Goal: Transaction & Acquisition: Book appointment/travel/reservation

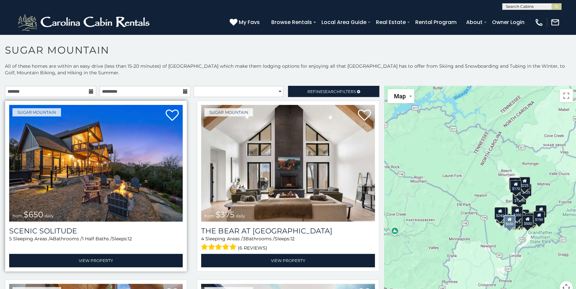
click at [110, 152] on img at bounding box center [96, 163] width 174 height 117
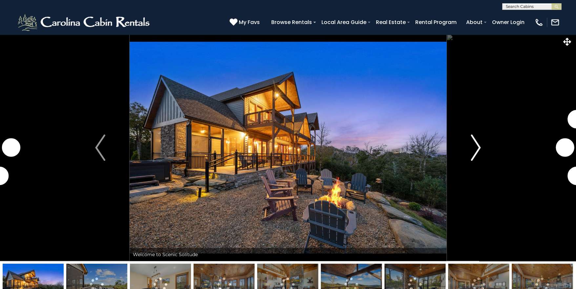
click at [471, 150] on img "Next" at bounding box center [476, 147] width 10 height 26
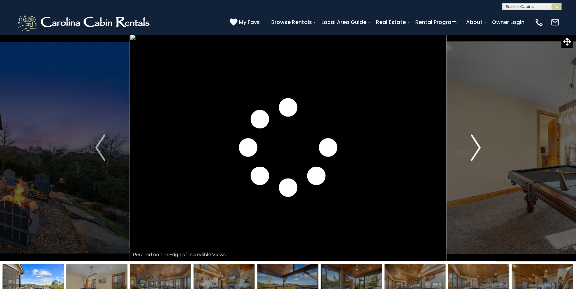
click at [473, 150] on img "Next" at bounding box center [476, 147] width 10 height 26
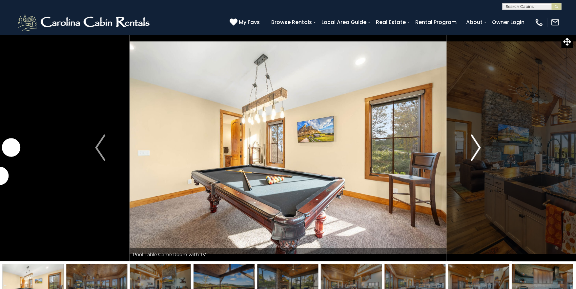
click at [479, 148] on img "Next" at bounding box center [476, 147] width 10 height 26
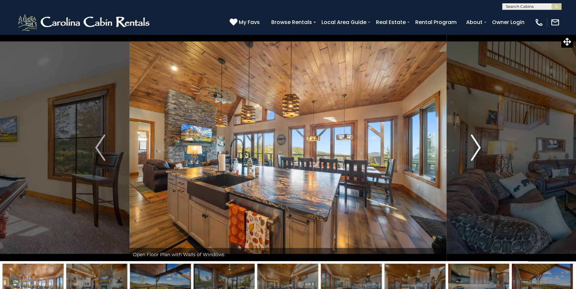
click at [479, 148] on img "Next" at bounding box center [476, 147] width 10 height 26
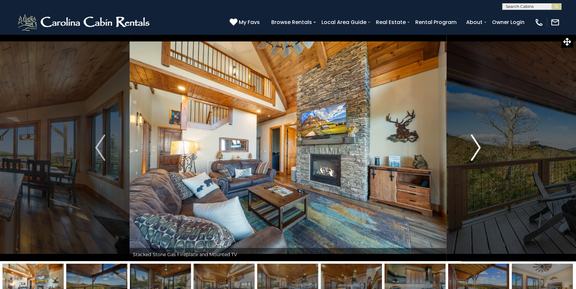
click at [479, 148] on img "Next" at bounding box center [476, 147] width 10 height 26
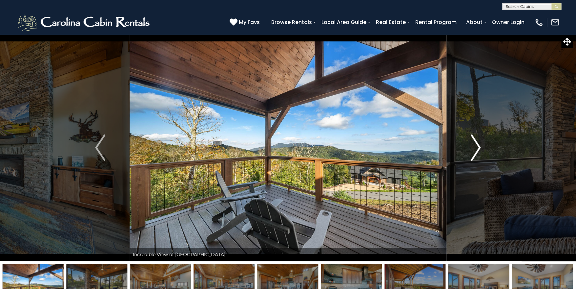
click at [479, 148] on img "Next" at bounding box center [476, 147] width 10 height 26
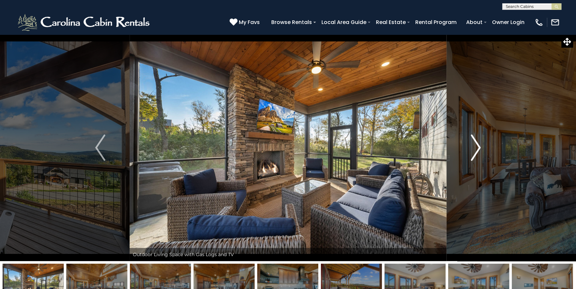
click at [479, 148] on img "Next" at bounding box center [476, 147] width 10 height 26
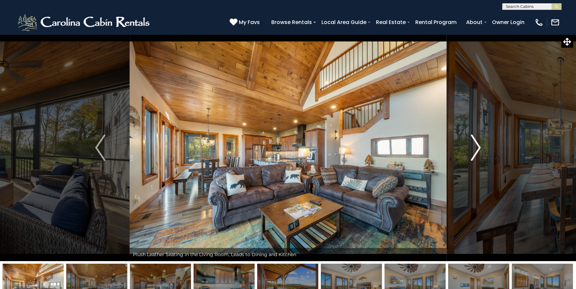
click at [479, 148] on img "Next" at bounding box center [476, 147] width 10 height 26
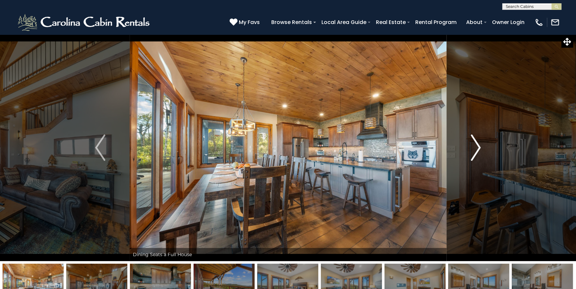
click at [479, 148] on img "Next" at bounding box center [476, 147] width 10 height 26
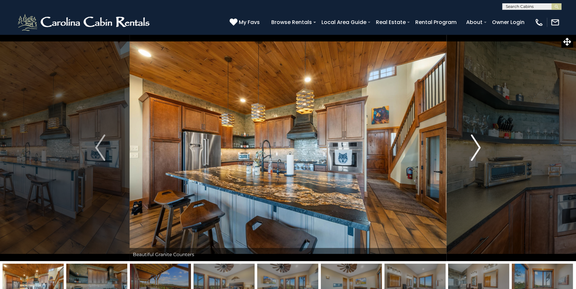
click at [479, 148] on img "Next" at bounding box center [476, 147] width 10 height 26
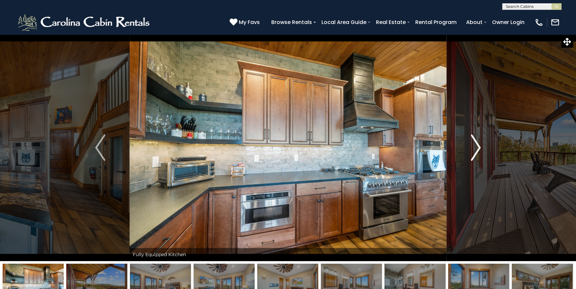
click at [479, 148] on img "Next" at bounding box center [476, 147] width 10 height 26
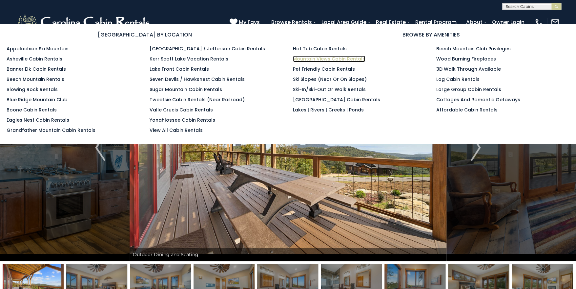
click at [307, 57] on link "Mountain Views Cabin Rentals" at bounding box center [329, 58] width 72 height 7
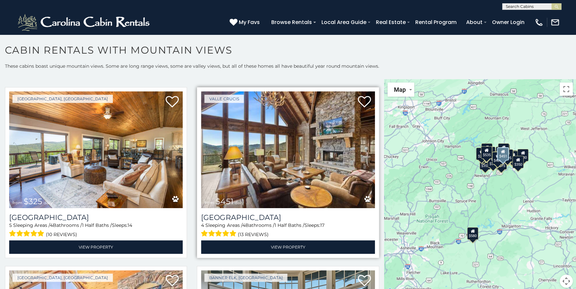
scroll to position [558, 0]
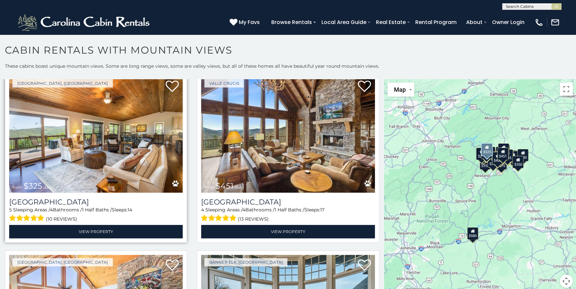
click at [103, 159] on img at bounding box center [96, 134] width 174 height 117
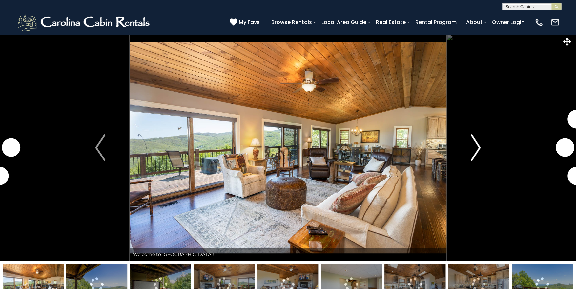
click at [473, 145] on img "Next" at bounding box center [476, 147] width 10 height 26
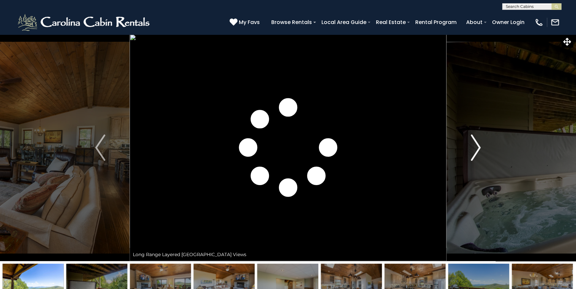
click at [473, 145] on img "Next" at bounding box center [476, 147] width 10 height 26
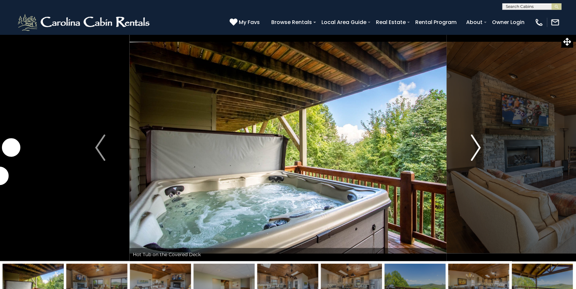
click at [473, 145] on img "Next" at bounding box center [476, 147] width 10 height 26
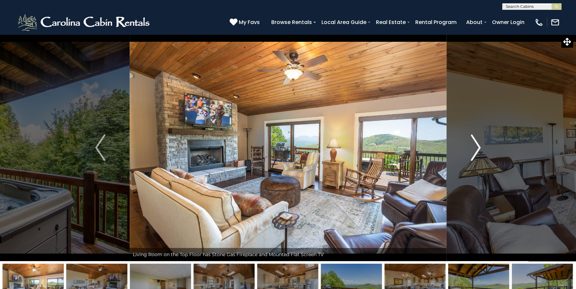
click at [473, 145] on img "Next" at bounding box center [476, 147] width 10 height 26
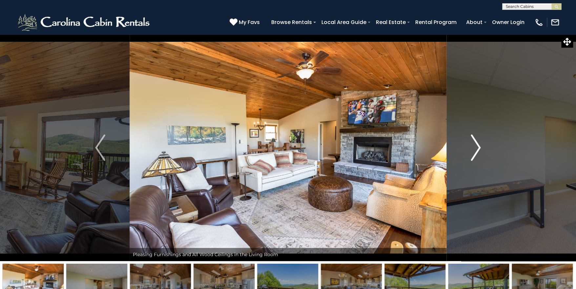
click at [473, 145] on img "Next" at bounding box center [476, 147] width 10 height 26
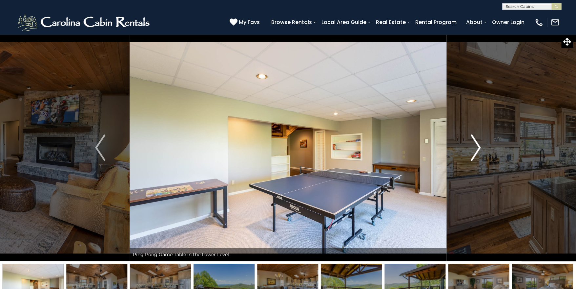
click at [473, 145] on img "Next" at bounding box center [476, 147] width 10 height 26
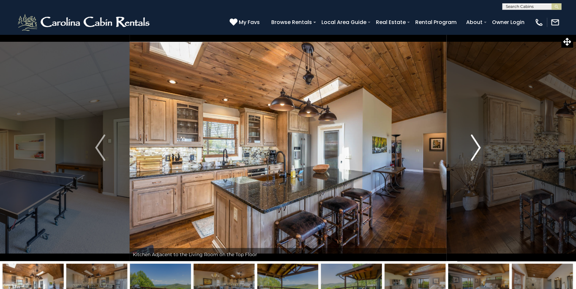
click at [473, 145] on img "Next" at bounding box center [476, 147] width 10 height 26
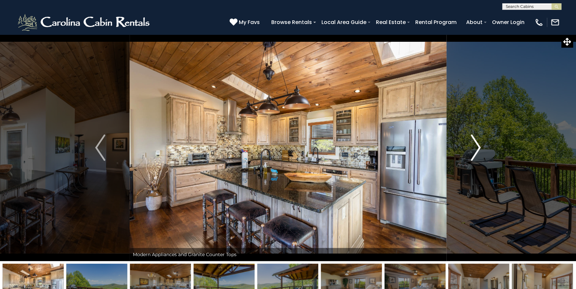
click at [473, 145] on img "Next" at bounding box center [476, 147] width 10 height 26
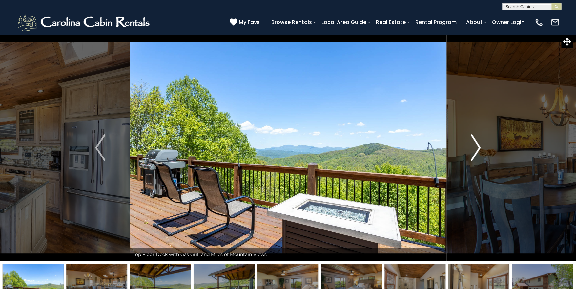
click at [473, 145] on img "Next" at bounding box center [476, 147] width 10 height 26
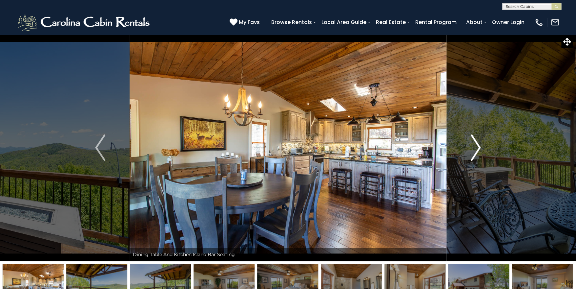
click at [473, 145] on img "Next" at bounding box center [476, 147] width 10 height 26
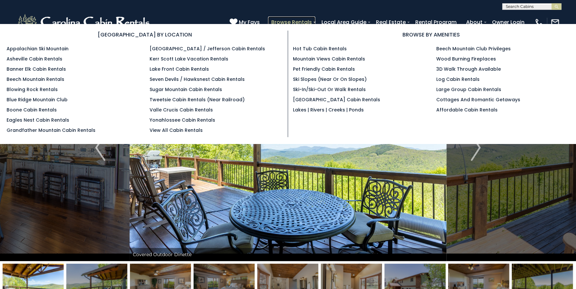
click at [307, 21] on link "Browse Rentals" at bounding box center [291, 21] width 47 height 11
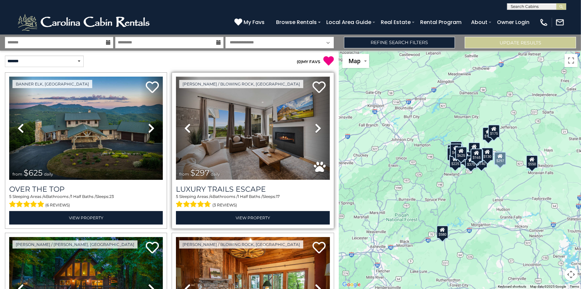
click at [250, 138] on img at bounding box center [253, 127] width 154 height 103
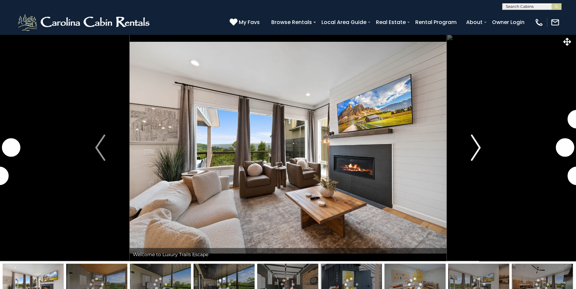
click at [469, 145] on button "Next" at bounding box center [476, 147] width 59 height 226
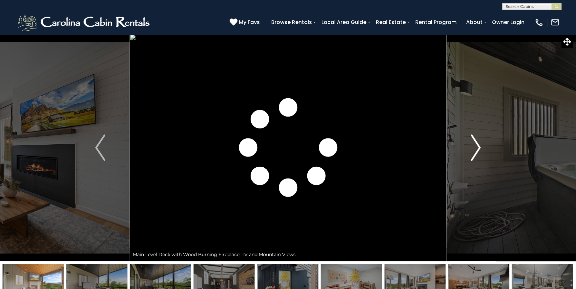
click at [474, 146] on img "Next" at bounding box center [476, 147] width 10 height 26
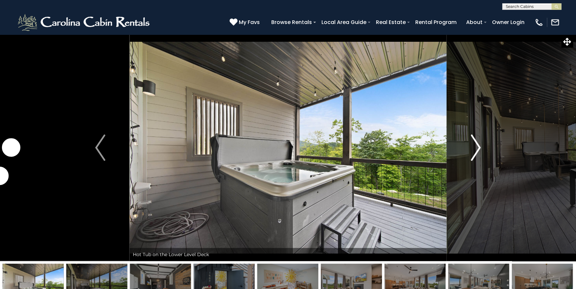
click at [474, 146] on img "Next" at bounding box center [476, 147] width 10 height 26
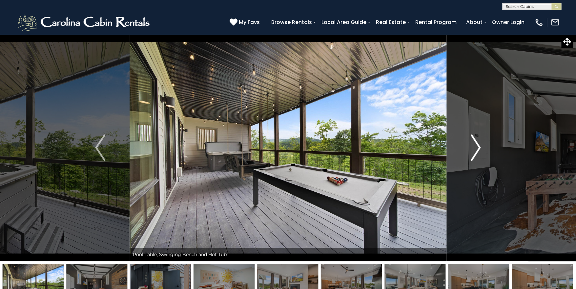
click at [474, 146] on img "Next" at bounding box center [476, 147] width 10 height 26
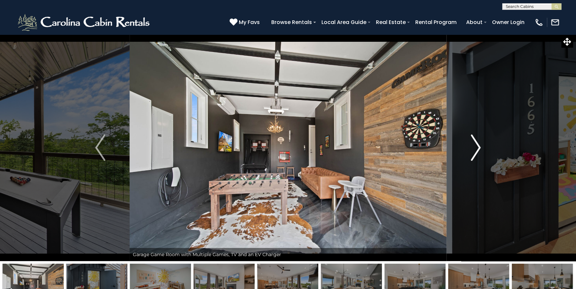
click at [474, 146] on img "Next" at bounding box center [476, 147] width 10 height 26
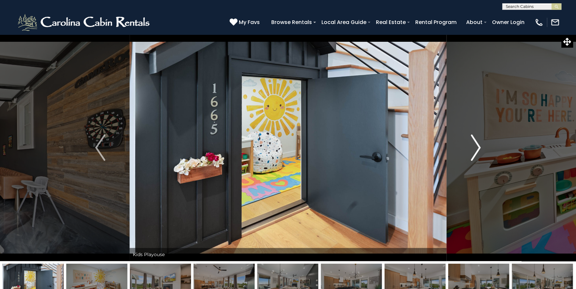
click at [474, 146] on img "Next" at bounding box center [476, 147] width 10 height 26
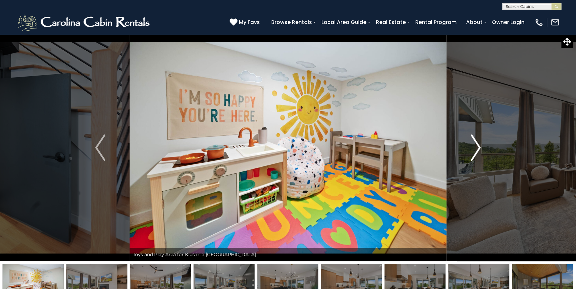
click at [474, 146] on img "Next" at bounding box center [476, 147] width 10 height 26
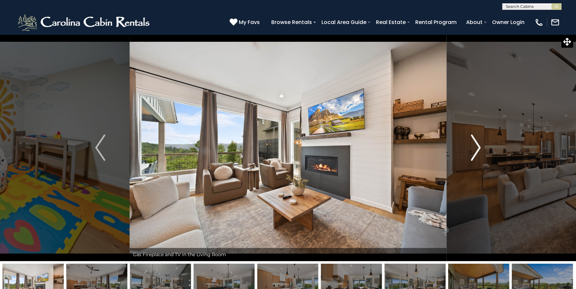
click at [474, 146] on img "Next" at bounding box center [476, 147] width 10 height 26
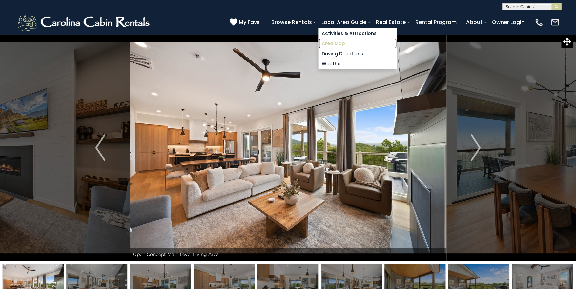
click at [337, 43] on link "Area Map" at bounding box center [358, 43] width 78 height 10
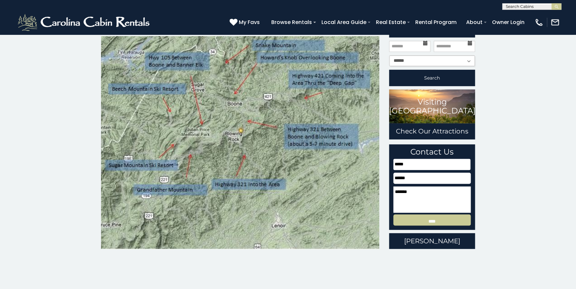
scroll to position [32, 0]
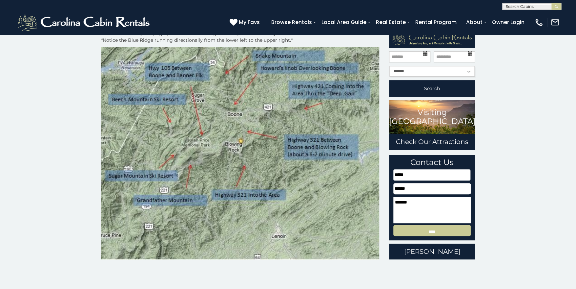
click at [247, 114] on img at bounding box center [240, 153] width 278 height 213
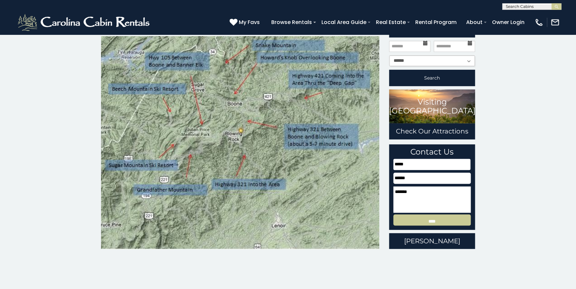
scroll to position [0, 0]
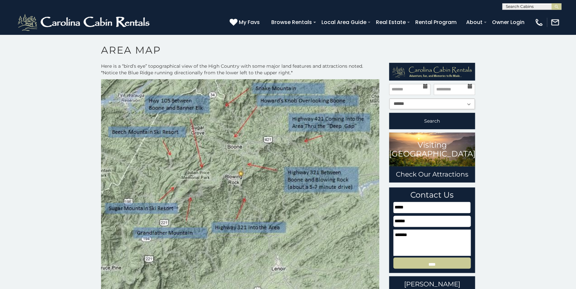
click at [424, 107] on select "****** ** ** ** ** ** ** ** ** ** ***" at bounding box center [433, 103] width 86 height 11
select select "*"
click at [390, 98] on select "****** ** ** ** ** ** ** ** ** ** ***" at bounding box center [433, 103] width 86 height 11
click at [426, 122] on button "Search" at bounding box center [432, 121] width 86 height 16
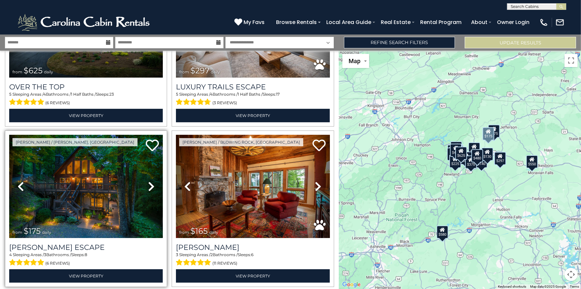
scroll to position [98, 0]
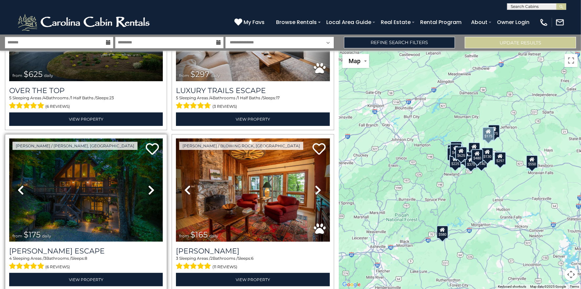
click at [98, 181] on img at bounding box center [86, 189] width 154 height 103
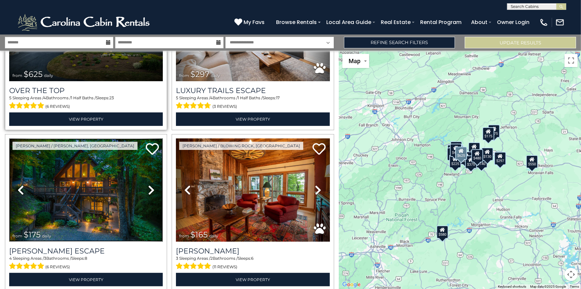
scroll to position [0, 0]
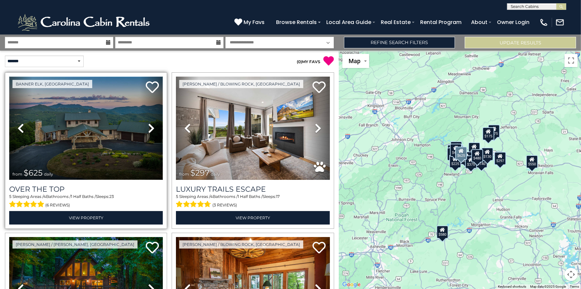
click at [82, 169] on img at bounding box center [86, 127] width 154 height 103
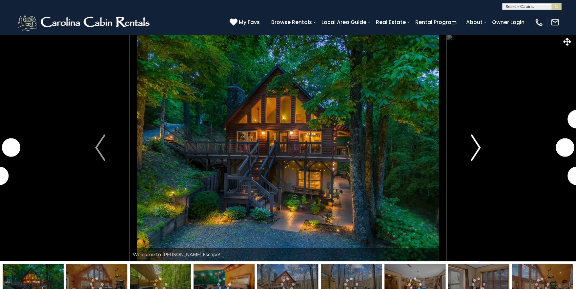
click at [473, 149] on img "Next" at bounding box center [476, 147] width 10 height 26
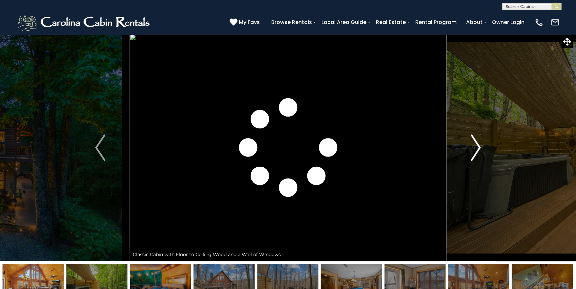
click at [473, 149] on img "Next" at bounding box center [476, 147] width 10 height 26
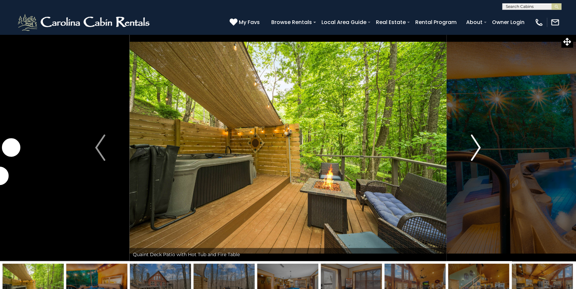
click at [473, 149] on img "Next" at bounding box center [476, 147] width 10 height 26
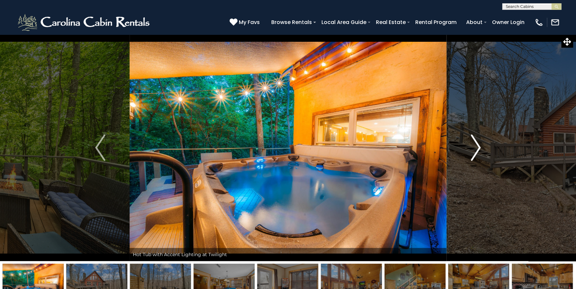
click at [473, 149] on img "Next" at bounding box center [476, 147] width 10 height 26
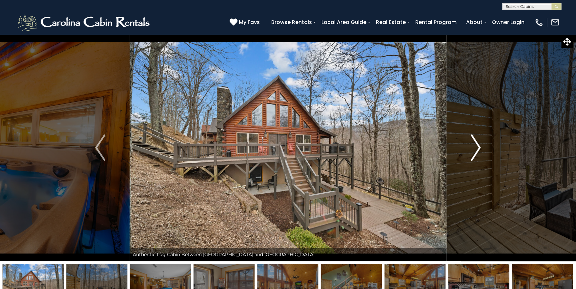
click at [473, 149] on img "Next" at bounding box center [476, 147] width 10 height 26
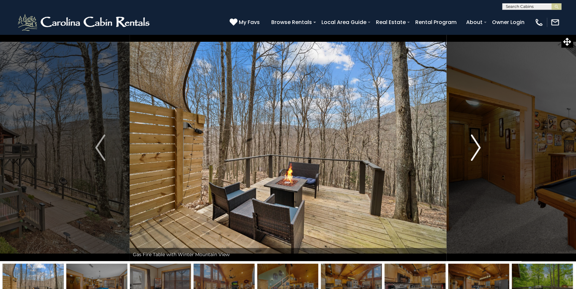
click at [473, 149] on img "Next" at bounding box center [476, 147] width 10 height 26
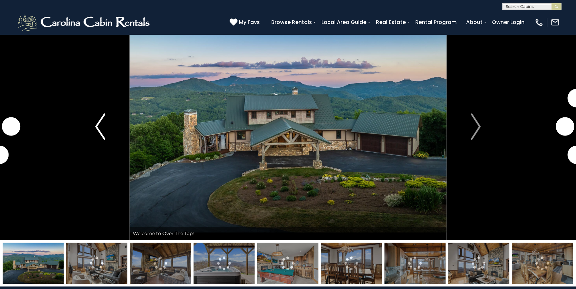
scroll to position [32, 0]
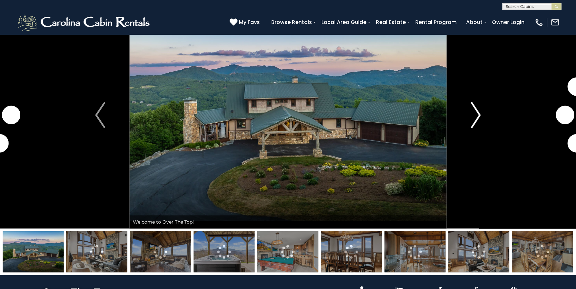
click at [472, 119] on img "Next" at bounding box center [476, 115] width 10 height 26
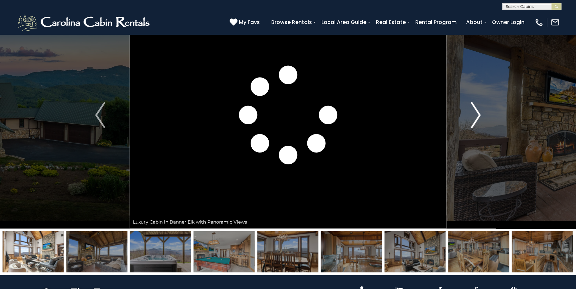
click at [472, 119] on img "Next" at bounding box center [476, 115] width 10 height 26
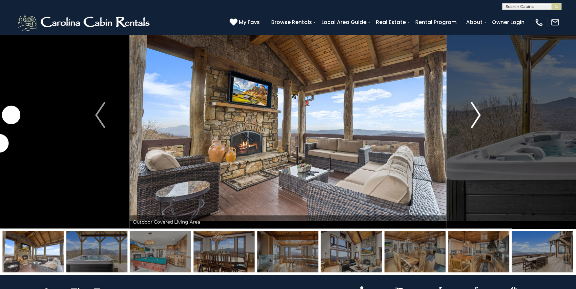
click at [472, 119] on img "Next" at bounding box center [476, 115] width 10 height 26
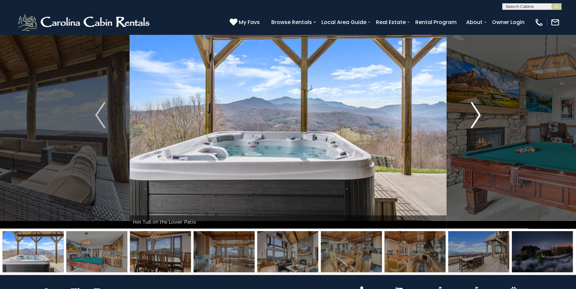
click at [472, 119] on img "Next" at bounding box center [476, 115] width 10 height 26
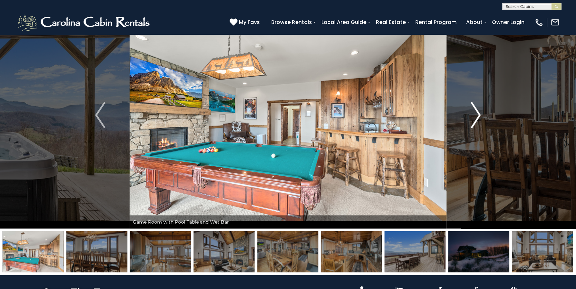
click at [472, 119] on img "Next" at bounding box center [476, 115] width 10 height 26
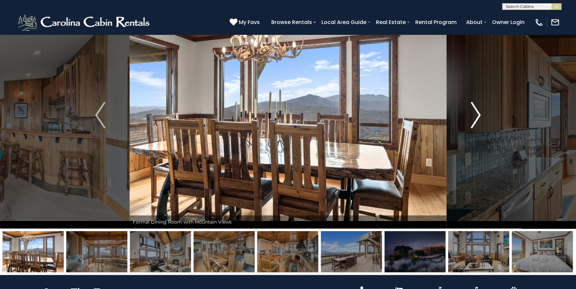
click at [472, 119] on img "Next" at bounding box center [476, 115] width 10 height 26
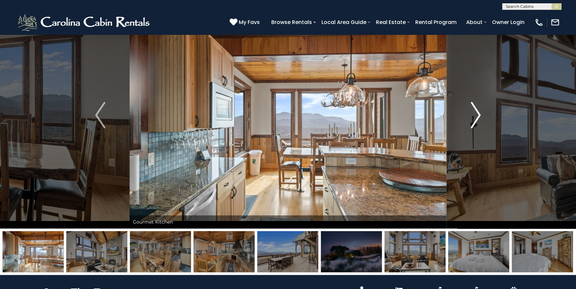
click at [472, 119] on img "Next" at bounding box center [476, 115] width 10 height 26
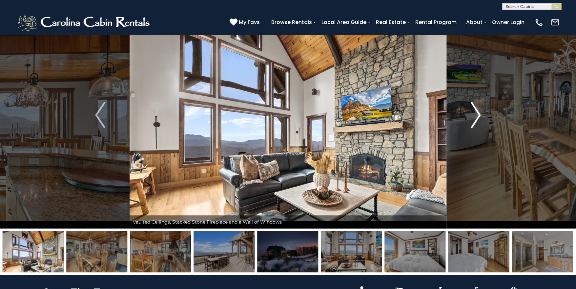
click at [472, 119] on img "Next" at bounding box center [476, 115] width 10 height 26
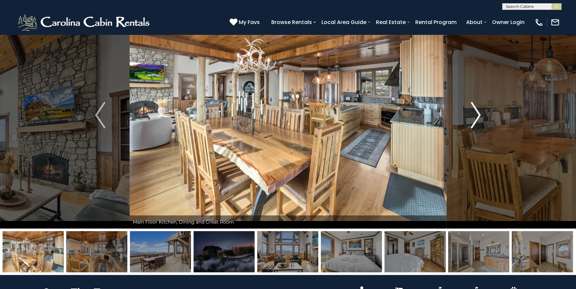
click at [472, 119] on img "Next" at bounding box center [476, 115] width 10 height 26
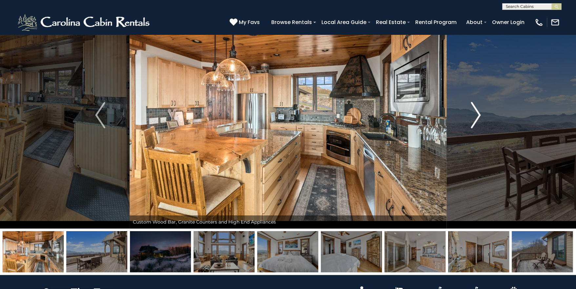
click at [472, 119] on img "Next" at bounding box center [476, 115] width 10 height 26
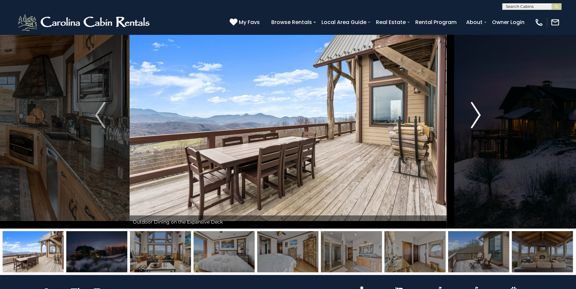
click at [472, 119] on img "Next" at bounding box center [476, 115] width 10 height 26
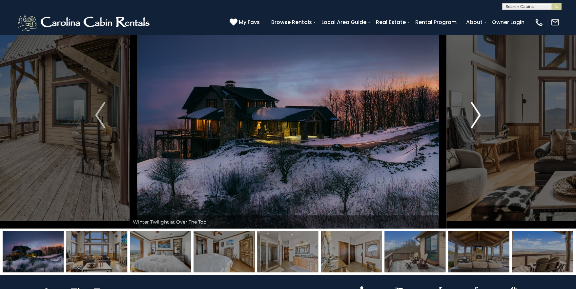
click at [472, 119] on img "Next" at bounding box center [476, 115] width 10 height 26
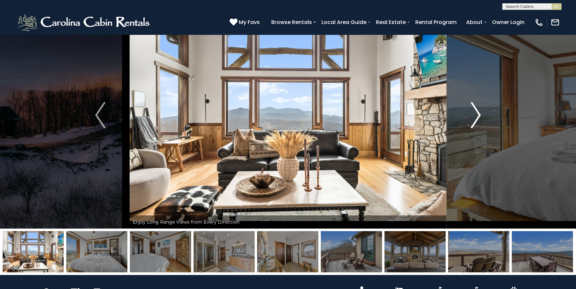
click at [472, 119] on img "Next" at bounding box center [476, 115] width 10 height 26
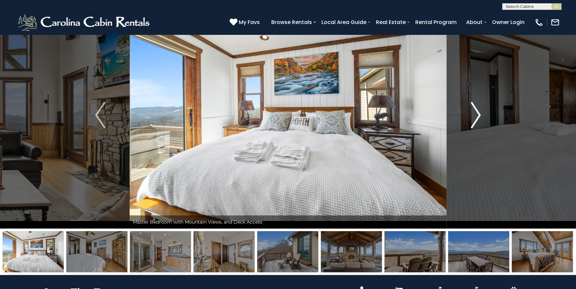
click at [472, 119] on img "Next" at bounding box center [476, 115] width 10 height 26
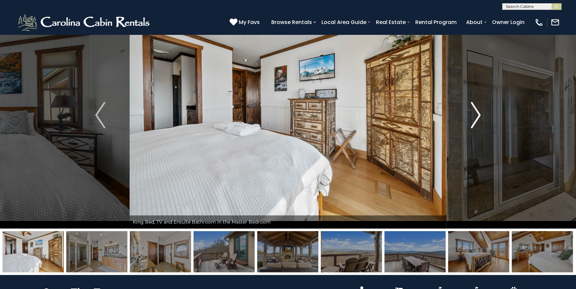
click at [472, 119] on img "Next" at bounding box center [476, 115] width 10 height 26
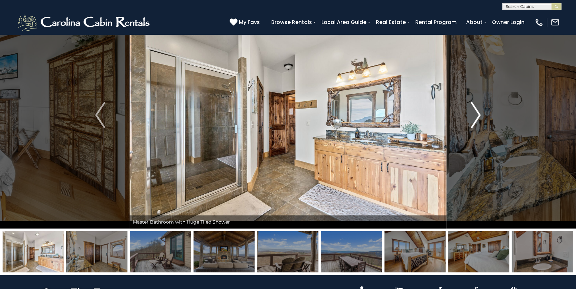
click at [472, 119] on img "Next" at bounding box center [476, 115] width 10 height 26
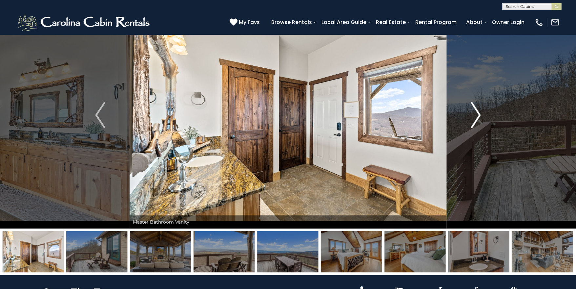
click at [472, 119] on img "Next" at bounding box center [476, 115] width 10 height 26
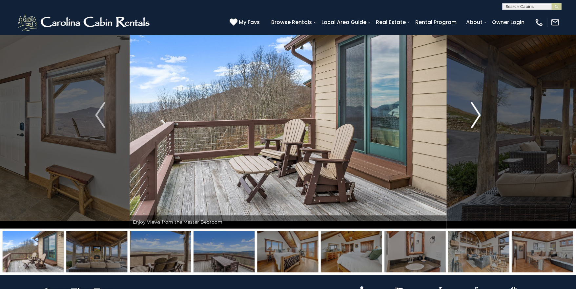
click at [472, 119] on img "Next" at bounding box center [476, 115] width 10 height 26
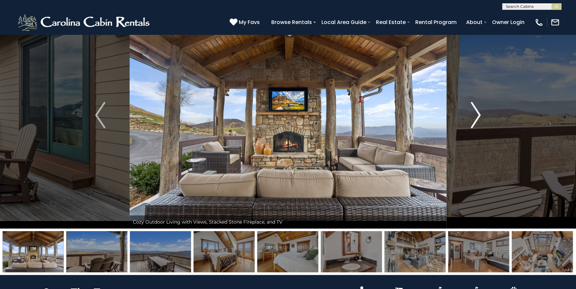
click at [472, 119] on img "Next" at bounding box center [476, 115] width 10 height 26
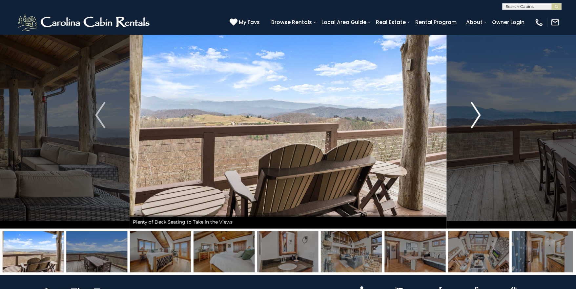
click at [472, 119] on img "Next" at bounding box center [476, 115] width 10 height 26
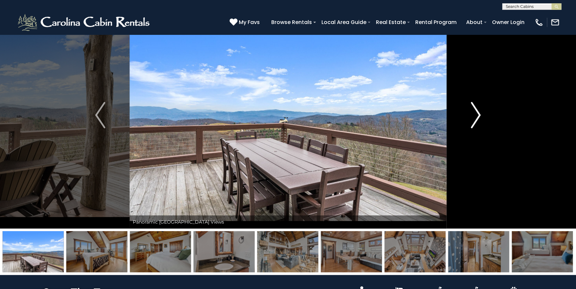
click at [472, 119] on img "Next" at bounding box center [476, 115] width 10 height 26
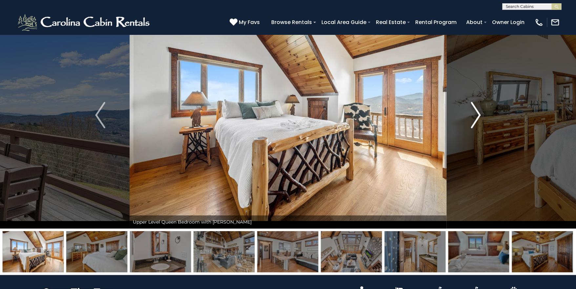
click at [472, 119] on img "Next" at bounding box center [476, 115] width 10 height 26
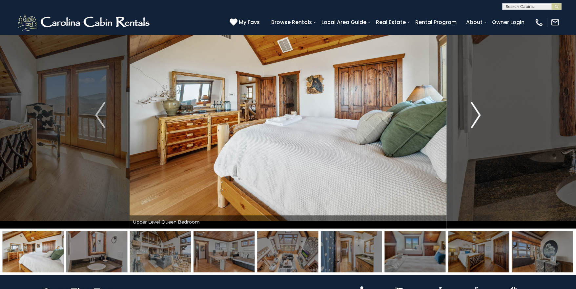
click at [472, 119] on img "Next" at bounding box center [476, 115] width 10 height 26
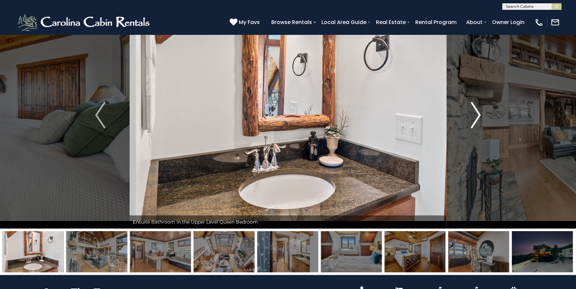
click at [472, 119] on img "Next" at bounding box center [476, 115] width 10 height 26
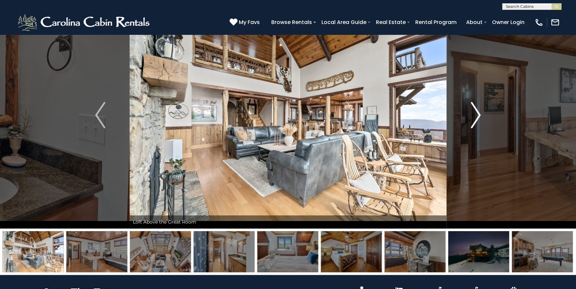
click at [472, 119] on img "Next" at bounding box center [476, 115] width 10 height 26
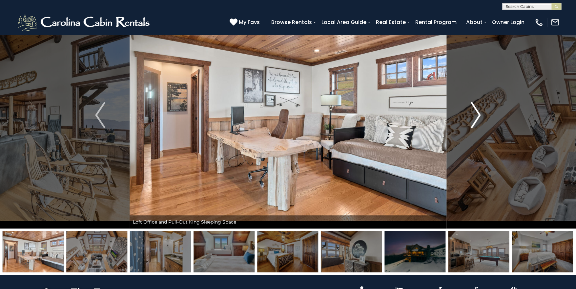
click at [472, 119] on img "Next" at bounding box center [476, 115] width 10 height 26
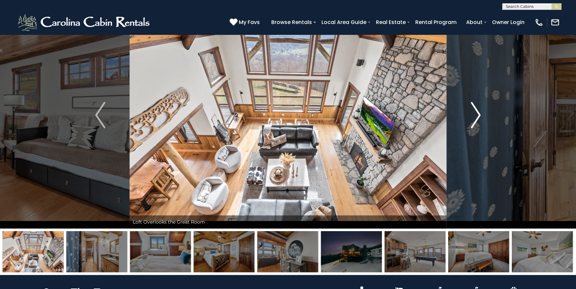
click at [472, 119] on img "Next" at bounding box center [476, 115] width 10 height 26
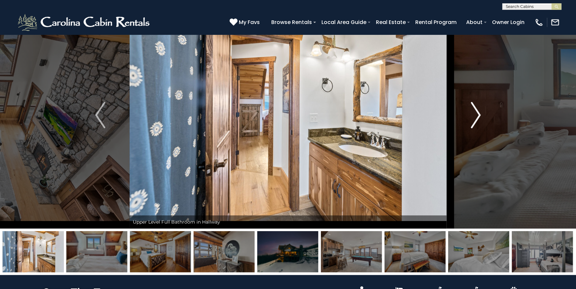
click at [472, 119] on img "Next" at bounding box center [476, 115] width 10 height 26
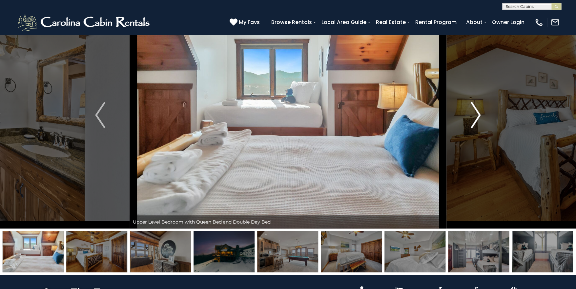
click at [472, 119] on img "Next" at bounding box center [476, 115] width 10 height 26
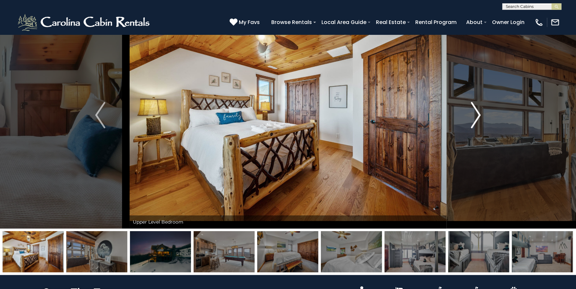
click at [472, 119] on img "Next" at bounding box center [476, 115] width 10 height 26
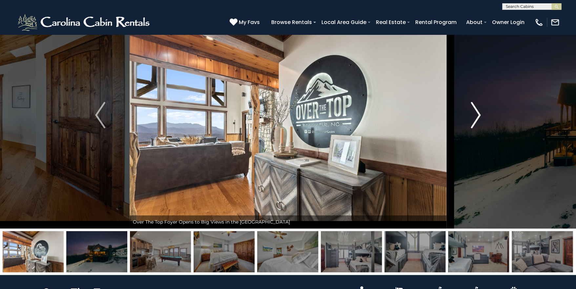
click at [472, 119] on img "Next" at bounding box center [476, 115] width 10 height 26
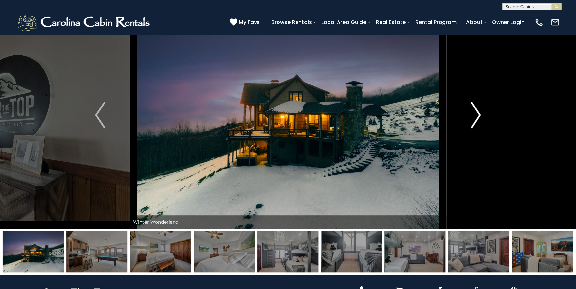
click at [472, 119] on img "Next" at bounding box center [476, 115] width 10 height 26
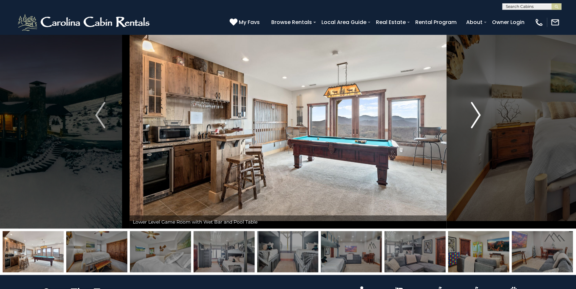
click at [472, 119] on img "Next" at bounding box center [476, 115] width 10 height 26
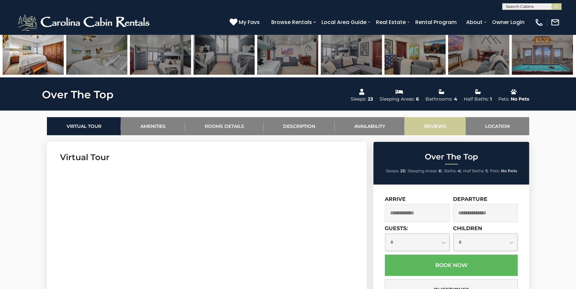
scroll to position [262, 0]
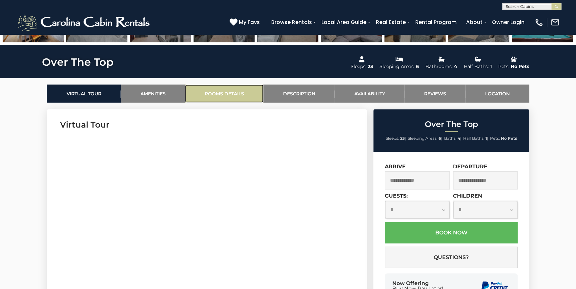
click at [240, 90] on link "Rooms Details" at bounding box center [224, 93] width 78 height 18
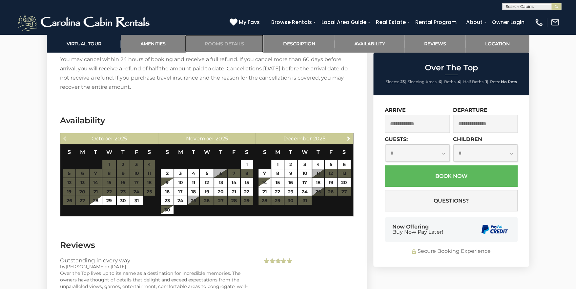
scroll to position [1186, 0]
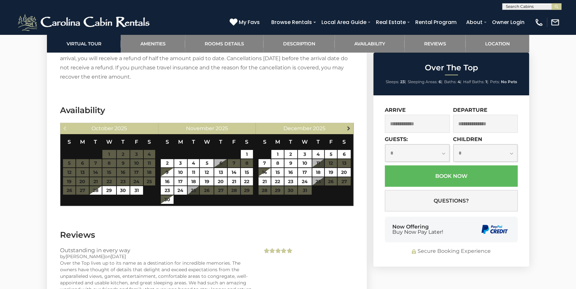
click at [347, 129] on span "Next" at bounding box center [348, 127] width 5 height 5
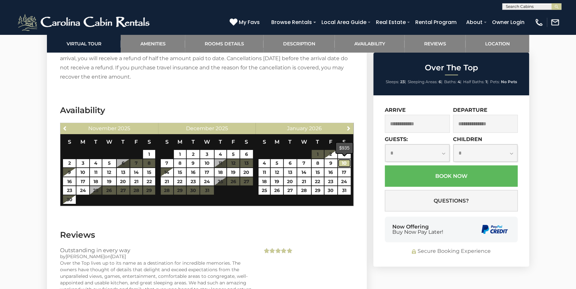
click at [342, 162] on link "10" at bounding box center [344, 163] width 13 height 9
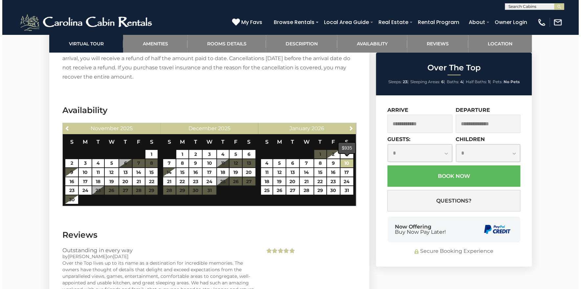
type input "**********"
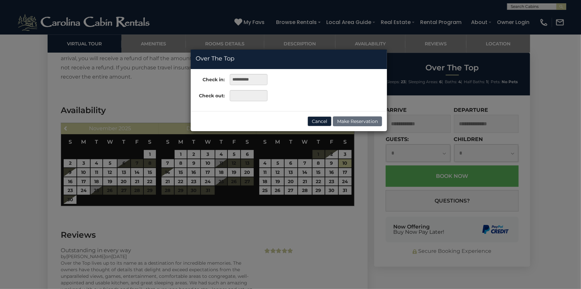
click at [265, 171] on div "**********" at bounding box center [290, 144] width 581 height 289
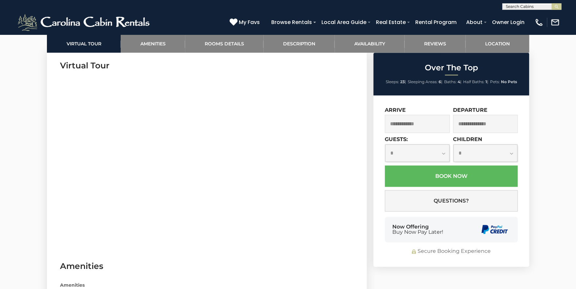
scroll to position [333, 0]
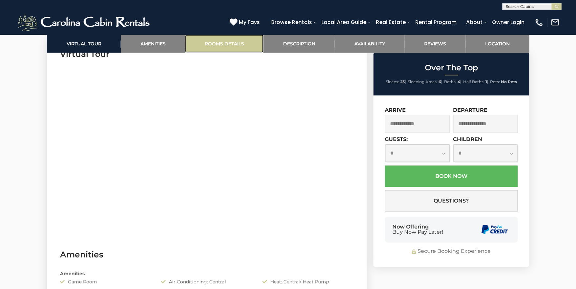
click at [231, 43] on link "Rooms Details" at bounding box center [224, 43] width 78 height 18
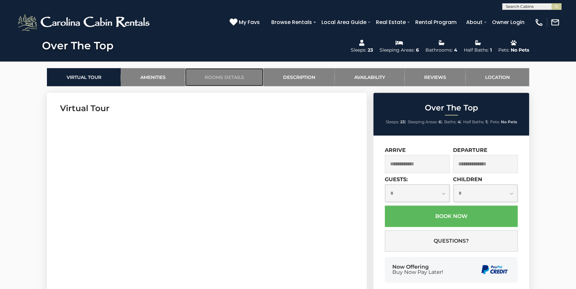
scroll to position [267, 0]
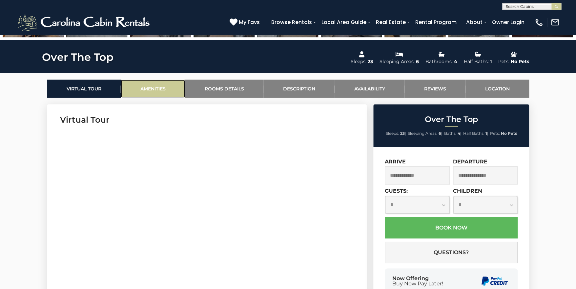
click at [148, 88] on link "Amenities" at bounding box center [153, 88] width 64 height 18
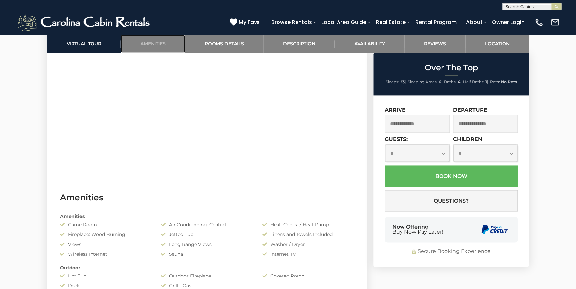
scroll to position [390, 0]
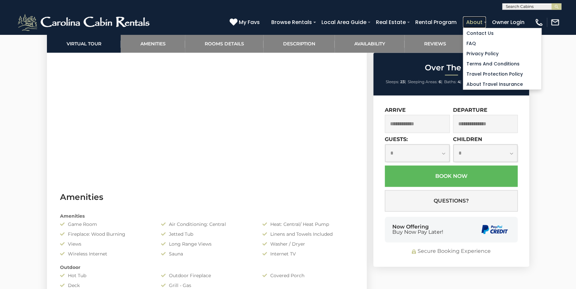
click at [478, 25] on link "About" at bounding box center [474, 21] width 23 height 11
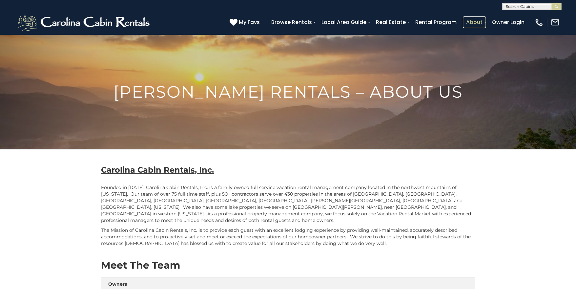
click at [478, 24] on link "About" at bounding box center [474, 21] width 23 height 11
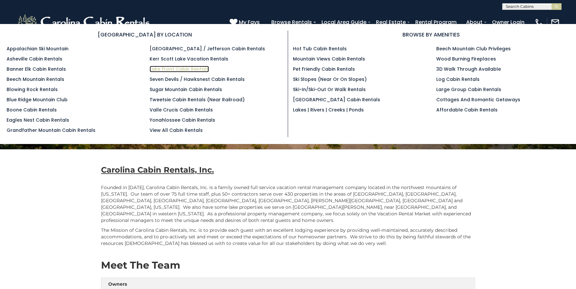
click at [195, 71] on link "Lake Front Cabin Rentals" at bounding box center [179, 69] width 59 height 7
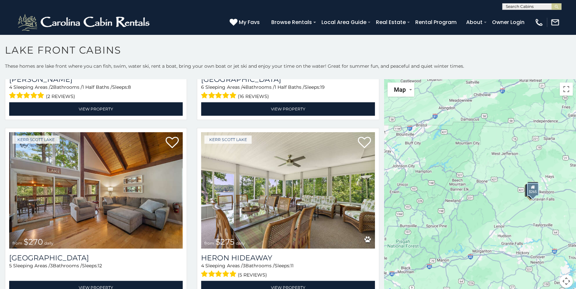
scroll to position [152, 0]
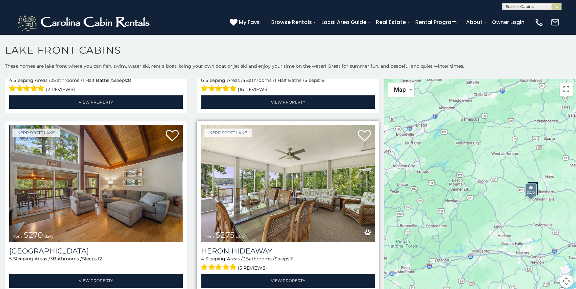
click at [247, 150] on img at bounding box center [288, 183] width 174 height 117
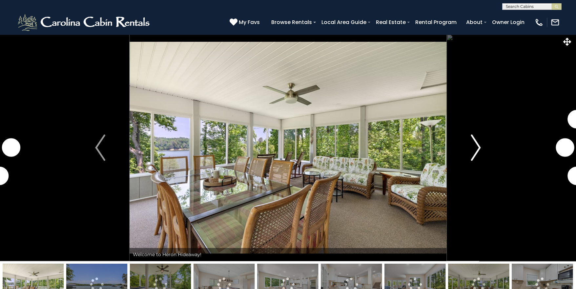
click at [475, 148] on img "Next" at bounding box center [476, 147] width 10 height 26
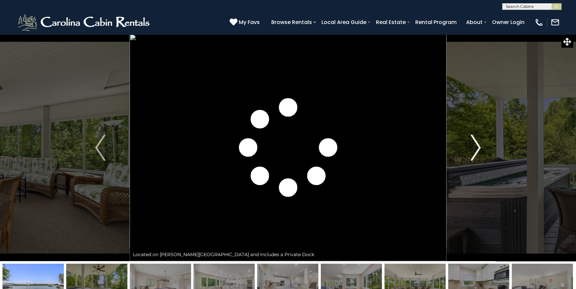
click at [475, 148] on img "Next" at bounding box center [476, 147] width 10 height 26
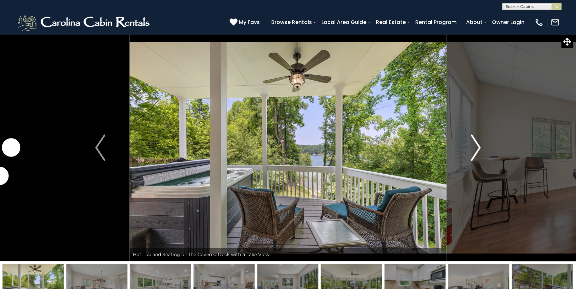
click at [475, 148] on img "Next" at bounding box center [476, 147] width 10 height 26
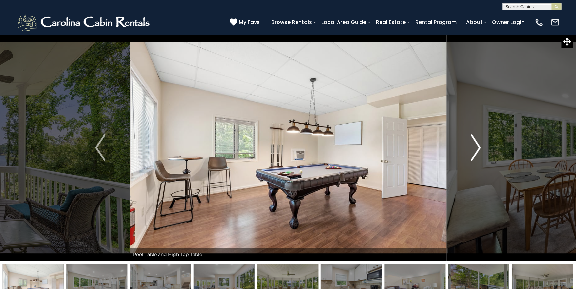
click at [475, 148] on img "Next" at bounding box center [476, 147] width 10 height 26
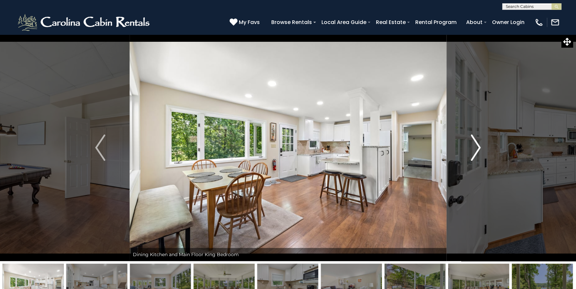
click at [475, 148] on img "Next" at bounding box center [476, 147] width 10 height 26
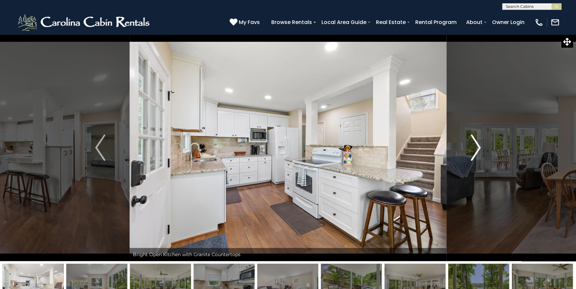
click at [475, 148] on img "Next" at bounding box center [476, 147] width 10 height 26
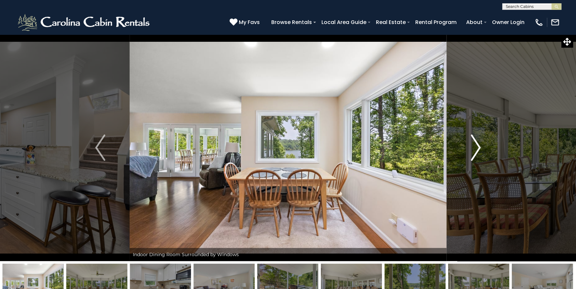
click at [475, 148] on img "Next" at bounding box center [476, 147] width 10 height 26
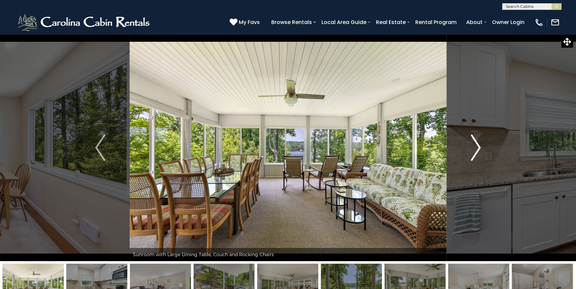
click at [475, 148] on img "Next" at bounding box center [476, 147] width 10 height 26
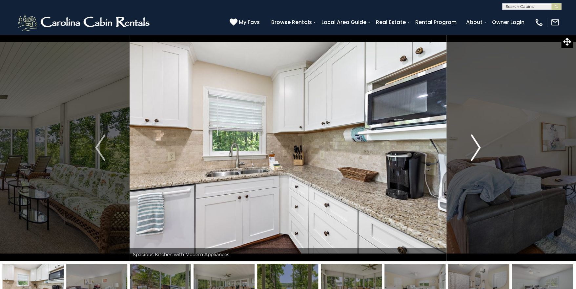
click at [475, 148] on img "Next" at bounding box center [476, 147] width 10 height 26
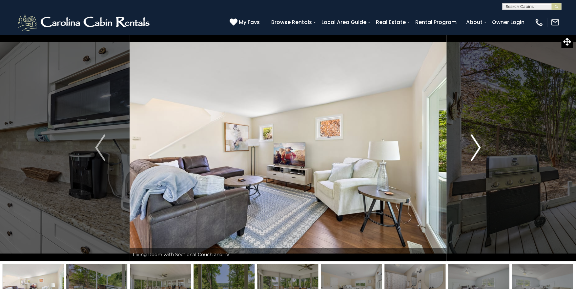
click at [475, 148] on img "Next" at bounding box center [476, 147] width 10 height 26
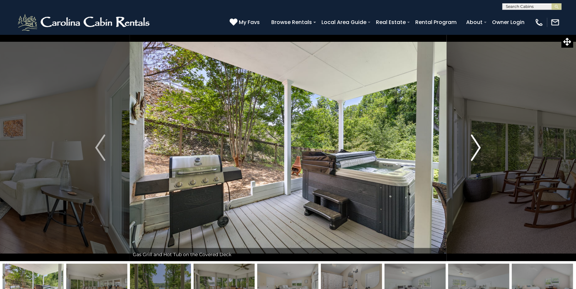
click at [475, 148] on img "Next" at bounding box center [476, 147] width 10 height 26
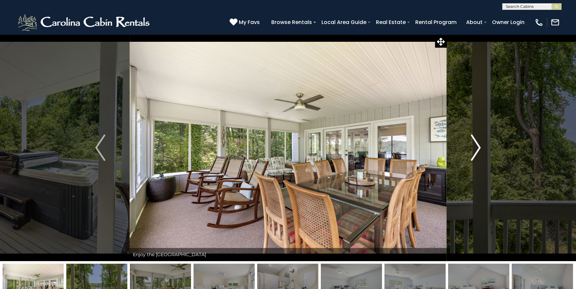
click at [475, 148] on img "Next" at bounding box center [476, 147] width 10 height 26
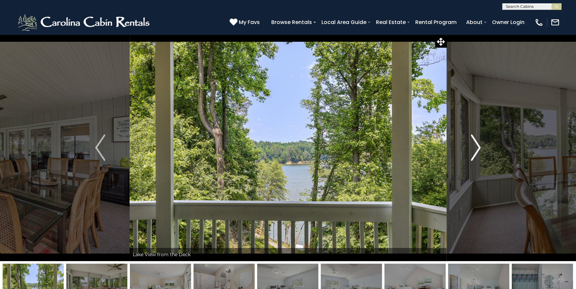
click at [475, 148] on img "Next" at bounding box center [476, 147] width 10 height 26
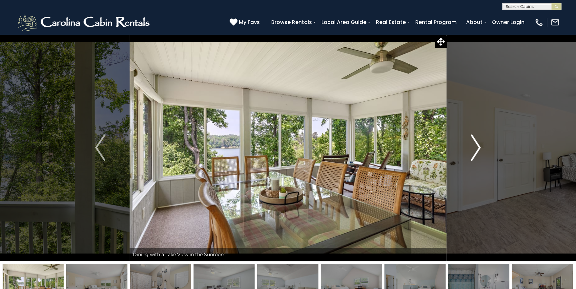
click at [475, 148] on img "Next" at bounding box center [476, 147] width 10 height 26
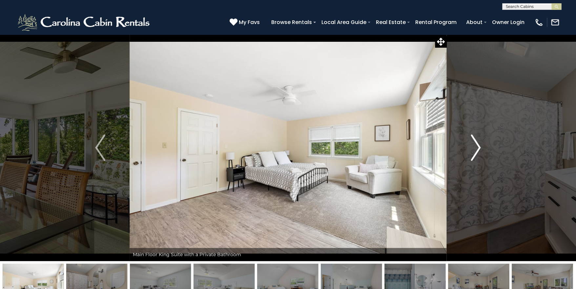
click at [475, 148] on img "Next" at bounding box center [476, 147] width 10 height 26
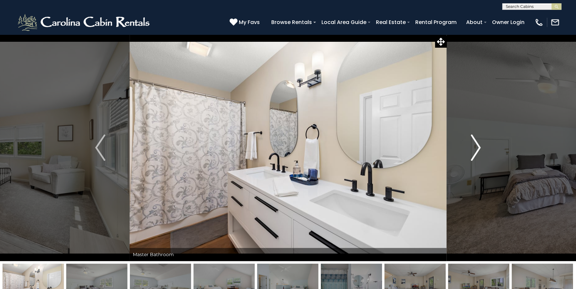
click at [475, 148] on img "Next" at bounding box center [476, 147] width 10 height 26
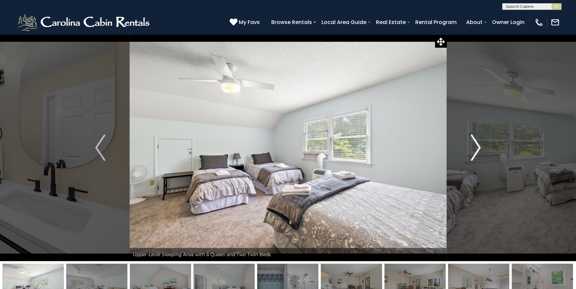
click at [475, 148] on img "Next" at bounding box center [476, 147] width 10 height 26
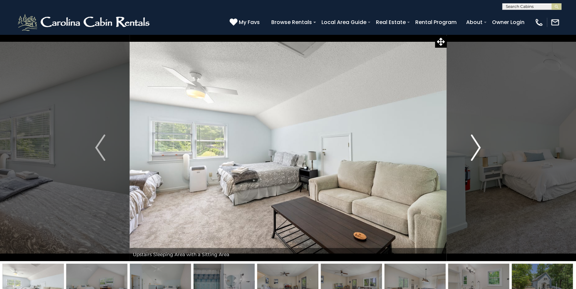
click at [475, 148] on img "Next" at bounding box center [476, 147] width 10 height 26
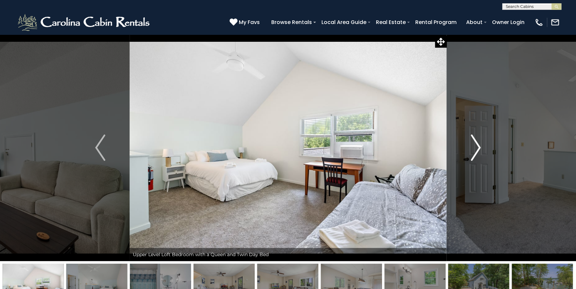
click at [475, 148] on img "Next" at bounding box center [476, 147] width 10 height 26
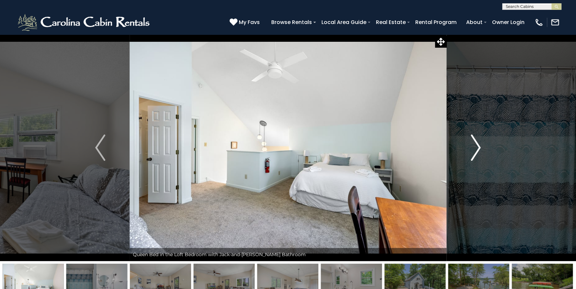
click at [475, 148] on img "Next" at bounding box center [476, 147] width 10 height 26
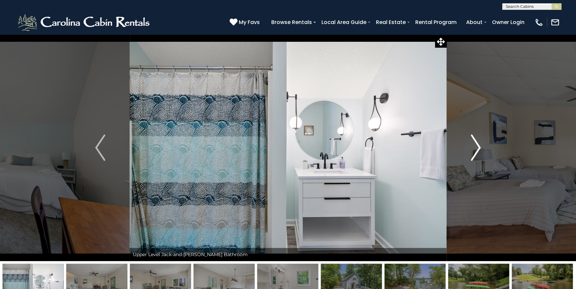
click at [475, 148] on img "Next" at bounding box center [476, 147] width 10 height 26
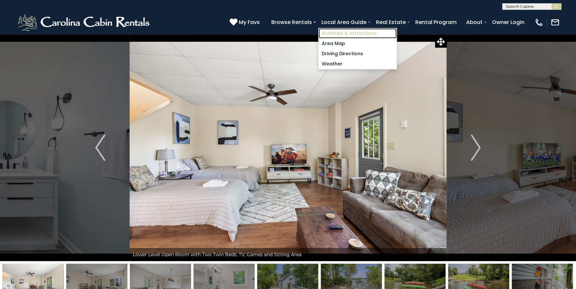
click at [335, 32] on link "Activities & Attractions" at bounding box center [358, 33] width 78 height 10
